Goal: Task Accomplishment & Management: Complete application form

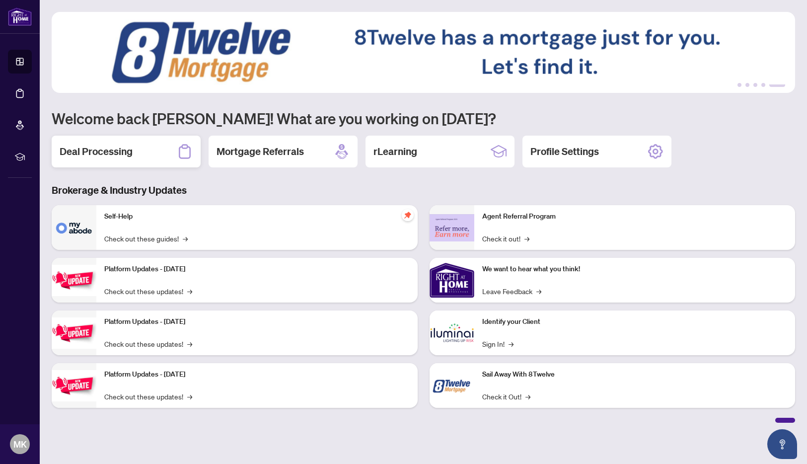
click at [100, 152] on h2 "Deal Processing" at bounding box center [96, 151] width 73 height 14
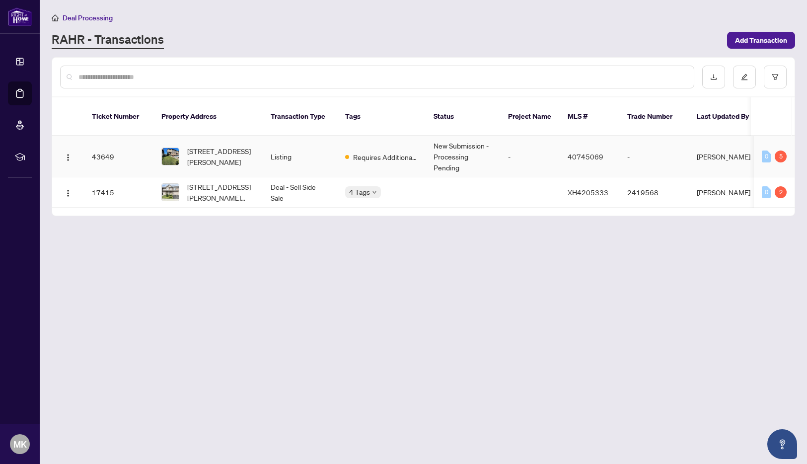
click at [717, 143] on td "[PERSON_NAME]" at bounding box center [726, 156] width 74 height 41
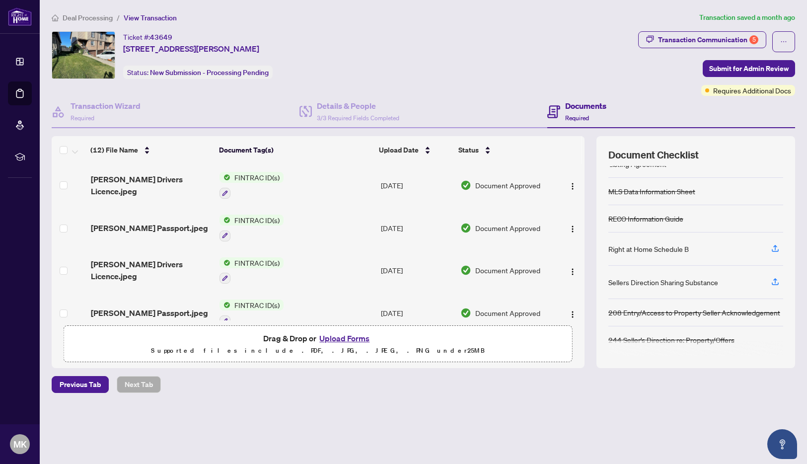
scroll to position [71, 0]
click at [338, 339] on button "Upload Forms" at bounding box center [344, 338] width 56 height 13
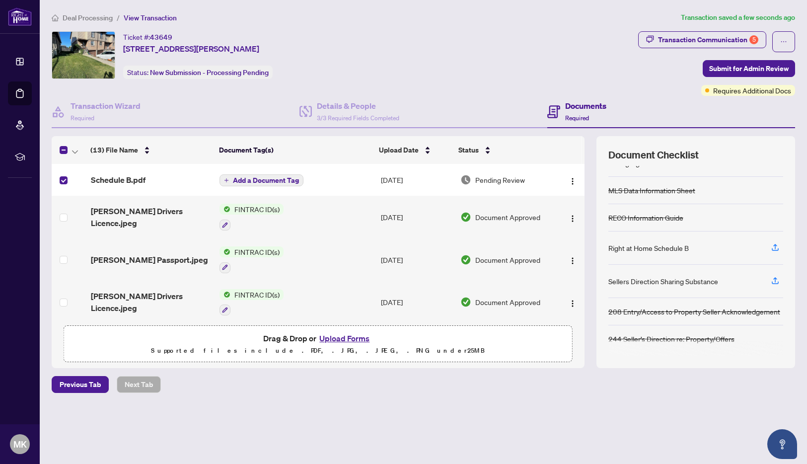
click at [340, 339] on button "Upload Forms" at bounding box center [344, 338] width 56 height 13
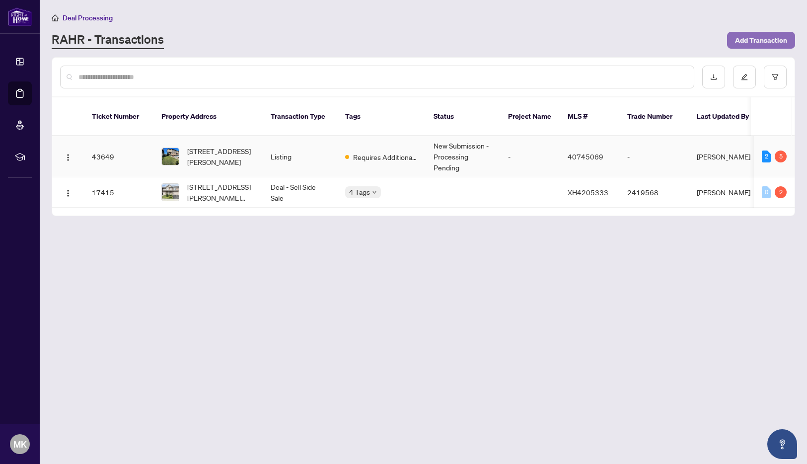
drag, startPoint x: 604, startPoint y: 133, endPoint x: 755, endPoint y: 39, distance: 178.2
click at [755, 39] on span "Add Transaction" at bounding box center [761, 40] width 52 height 16
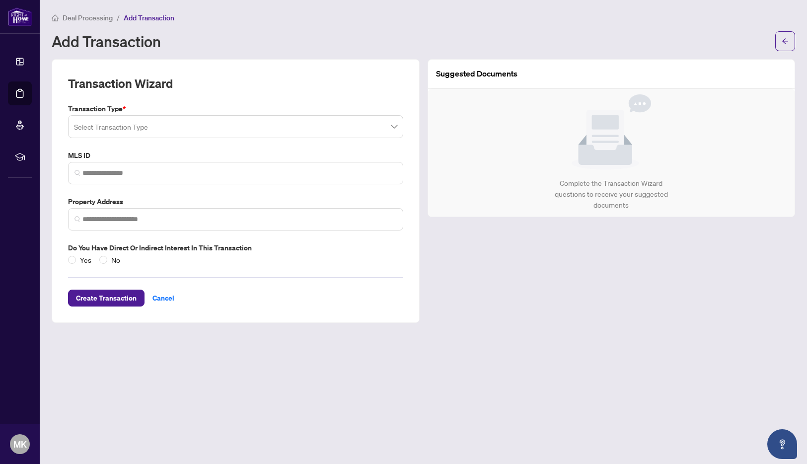
click at [90, 128] on input "search" at bounding box center [231, 128] width 314 height 22
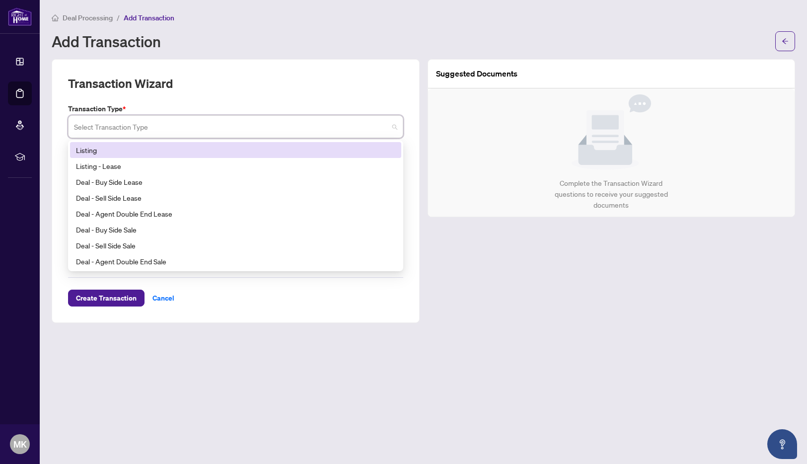
click at [88, 150] on div "Listing" at bounding box center [235, 149] width 319 height 11
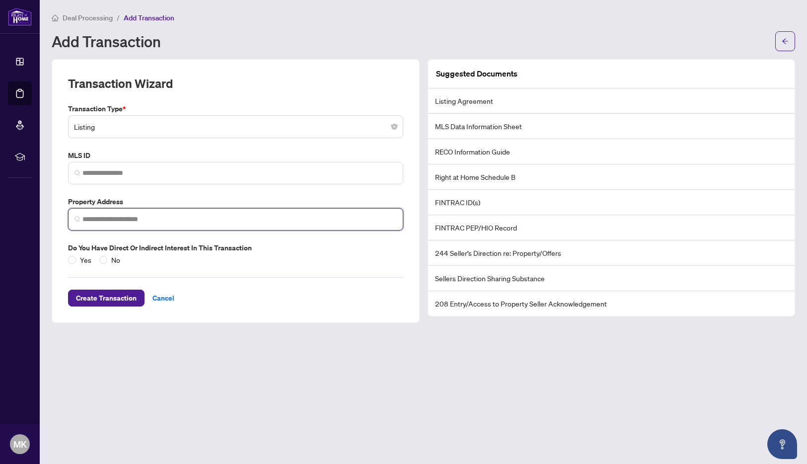
click at [84, 218] on input "search" at bounding box center [239, 219] width 314 height 10
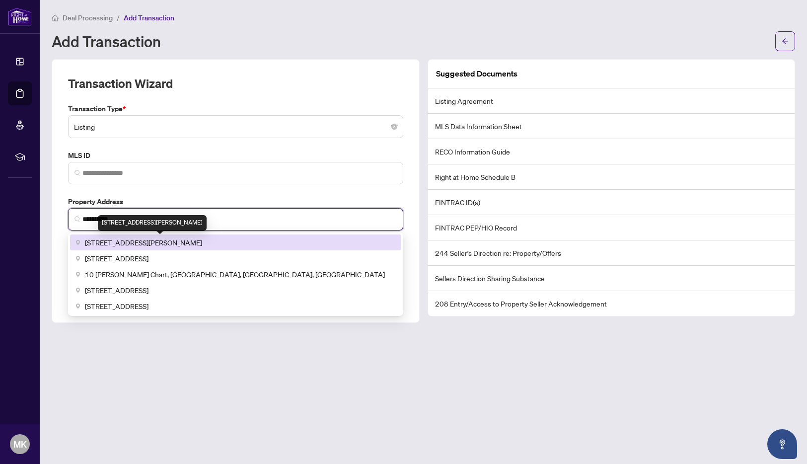
click at [154, 243] on span "[STREET_ADDRESS][PERSON_NAME]" at bounding box center [143, 242] width 117 height 11
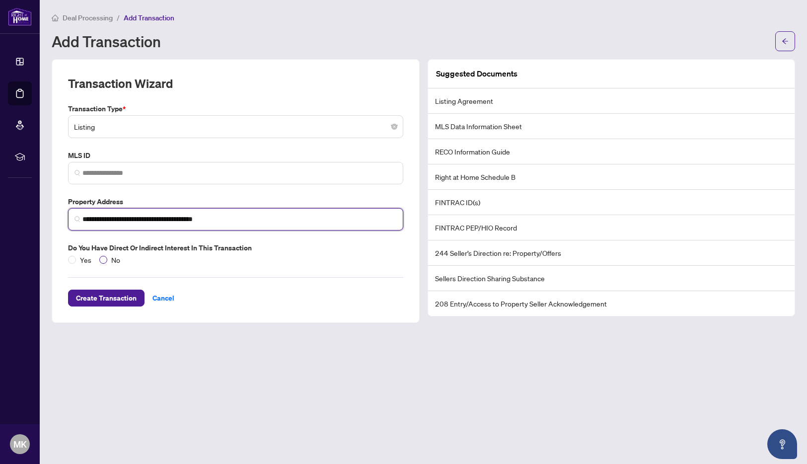
type input "**********"
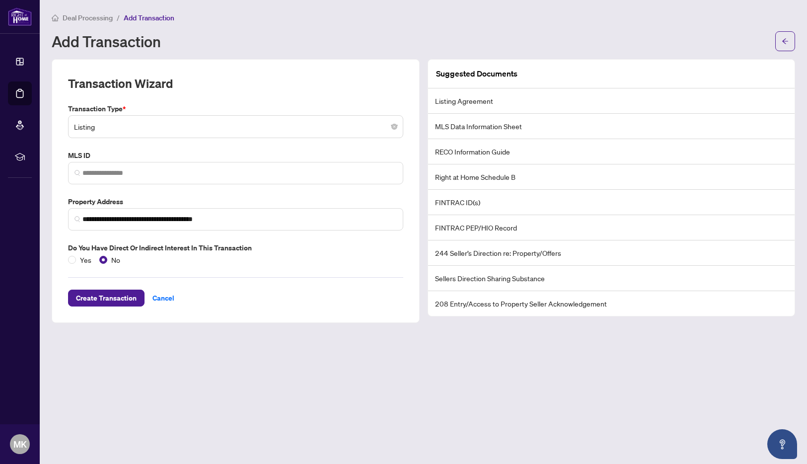
click at [520, 101] on li "Listing Agreement" at bounding box center [611, 100] width 367 height 25
click at [106, 298] on span "Create Transaction" at bounding box center [106, 298] width 61 height 16
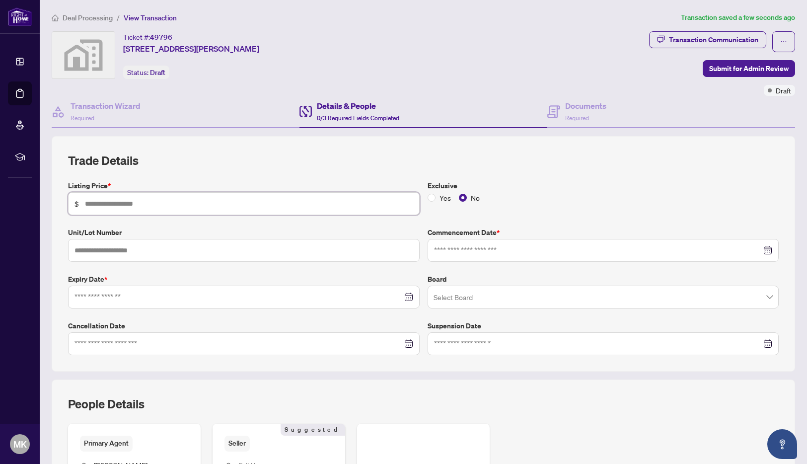
click at [99, 204] on input "text" at bounding box center [249, 203] width 328 height 11
type input "*******"
click at [111, 296] on input at bounding box center [238, 296] width 328 height 11
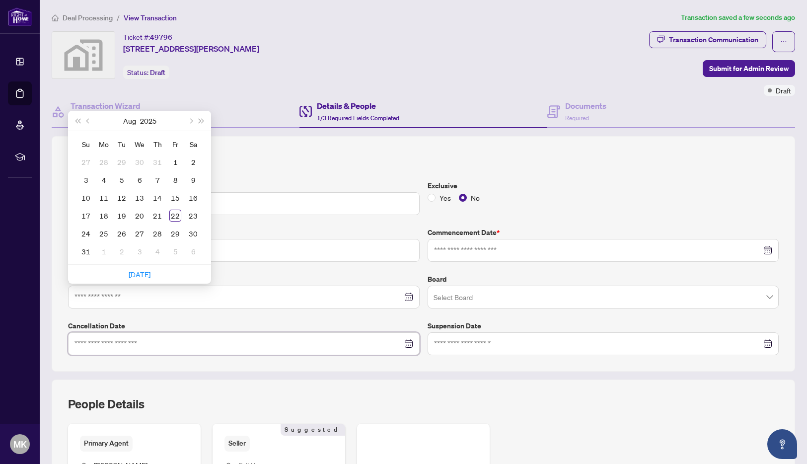
click at [281, 399] on div "Trade Details Listing Price * $ ******* Exclusive Yes No Unit/Lot Number Commen…" at bounding box center [423, 361] width 751 height 450
